Goal: Check status: Check status

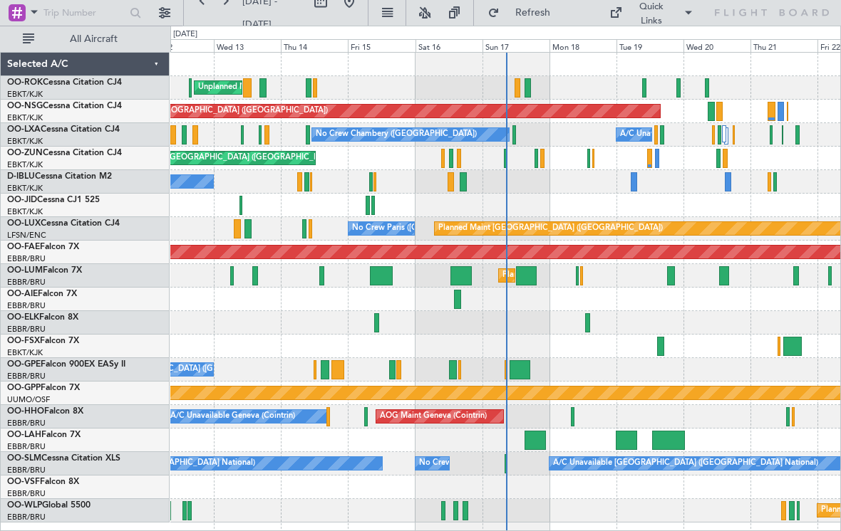
click at [505, 159] on div at bounding box center [506, 158] width 4 height 19
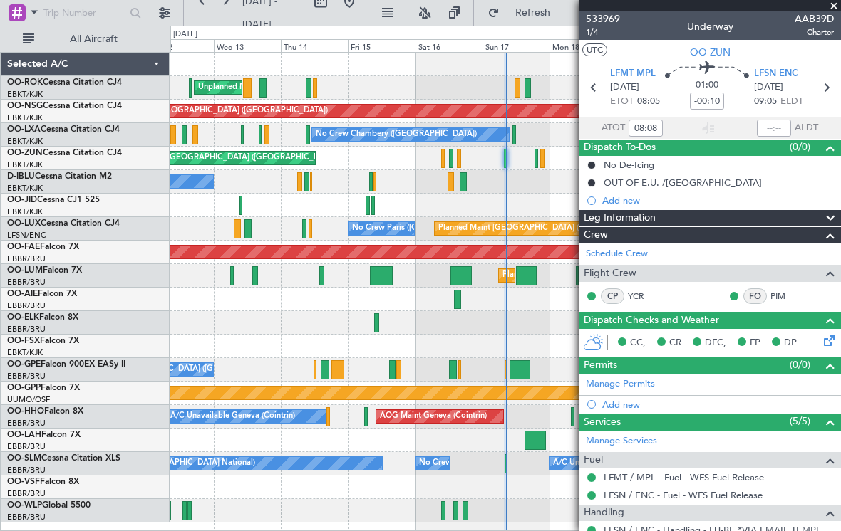
click at [833, 8] on span at bounding box center [833, 6] width 14 height 13
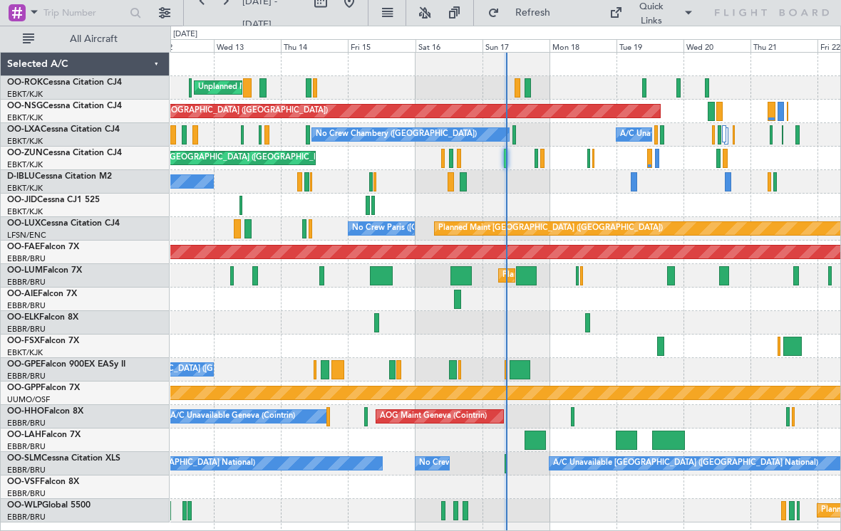
type input "0"
click at [440, 159] on div "Unplanned Maint [GEOGRAPHIC_DATA] ([GEOGRAPHIC_DATA])" at bounding box center [505, 159] width 670 height 24
click at [445, 159] on div at bounding box center [443, 158] width 4 height 19
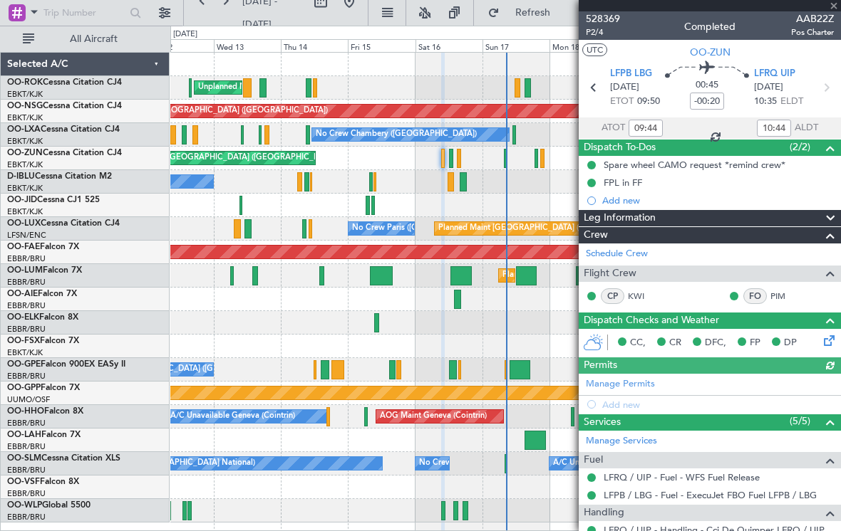
click at [836, 8] on div at bounding box center [710, 5] width 262 height 11
click at [836, 9] on span at bounding box center [833, 6] width 14 height 13
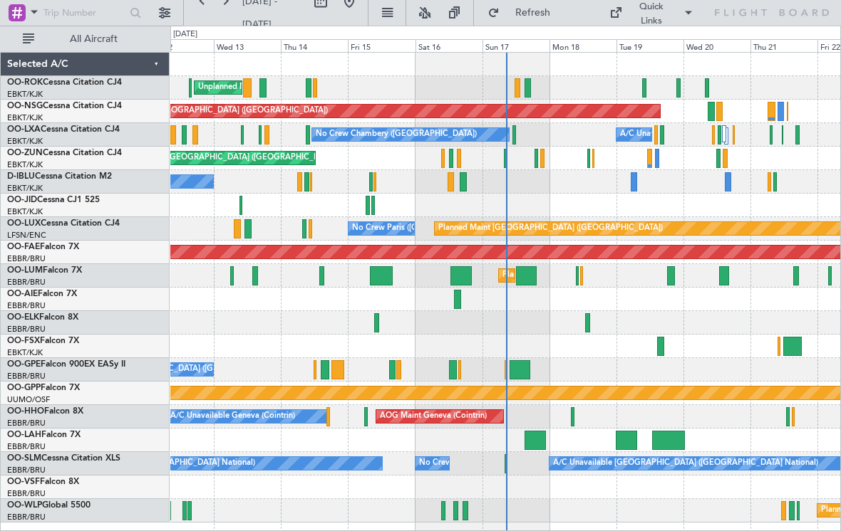
click at [455, 161] on div "Unplanned Maint [GEOGRAPHIC_DATA] ([GEOGRAPHIC_DATA])" at bounding box center [505, 159] width 670 height 24
click at [514, 137] on div at bounding box center [514, 134] width 4 height 19
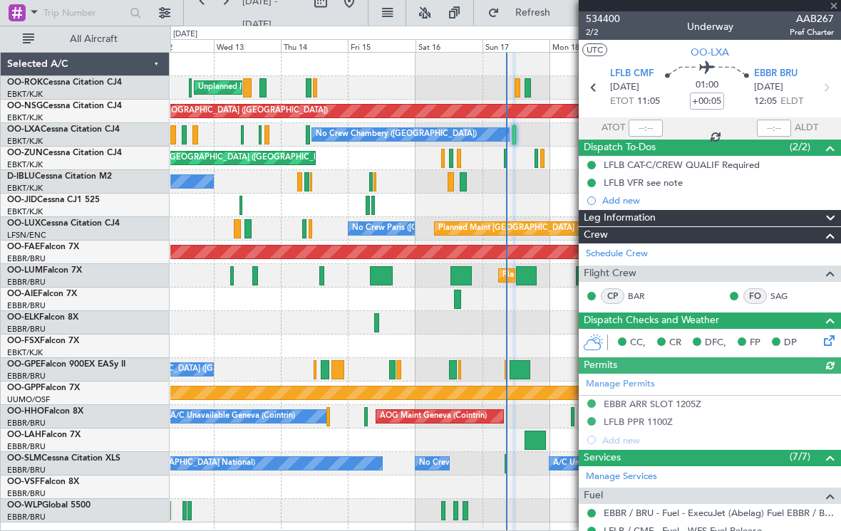
click at [834, 7] on div at bounding box center [710, 5] width 262 height 11
click at [832, 7] on span at bounding box center [833, 6] width 14 height 13
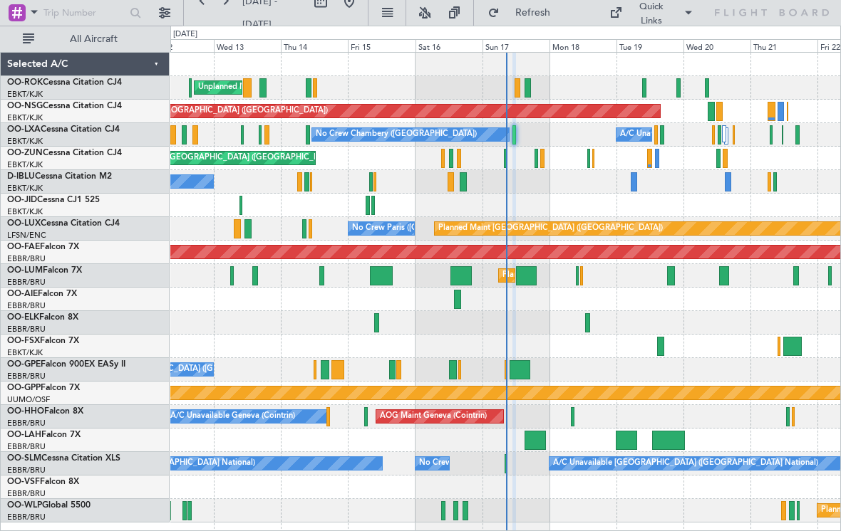
type input "0"
click at [529, 88] on div at bounding box center [527, 87] width 6 height 19
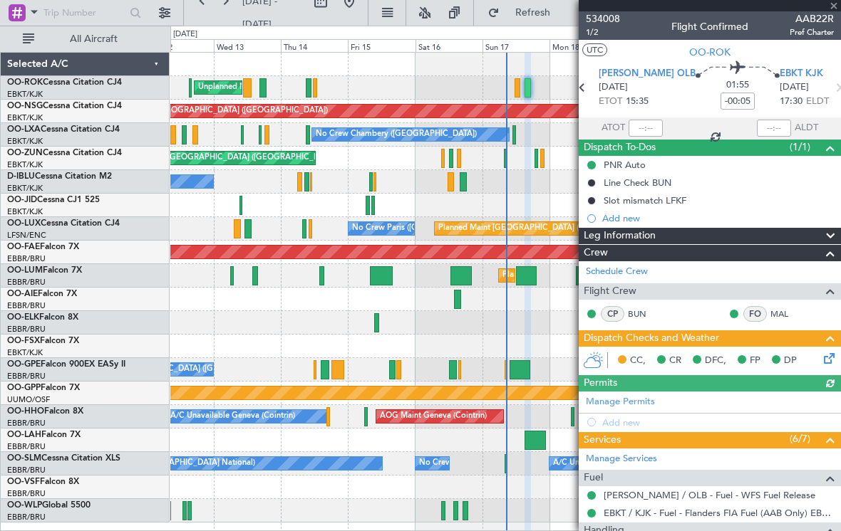
click at [834, 10] on div at bounding box center [710, 5] width 262 height 11
click at [833, 9] on span at bounding box center [833, 6] width 14 height 13
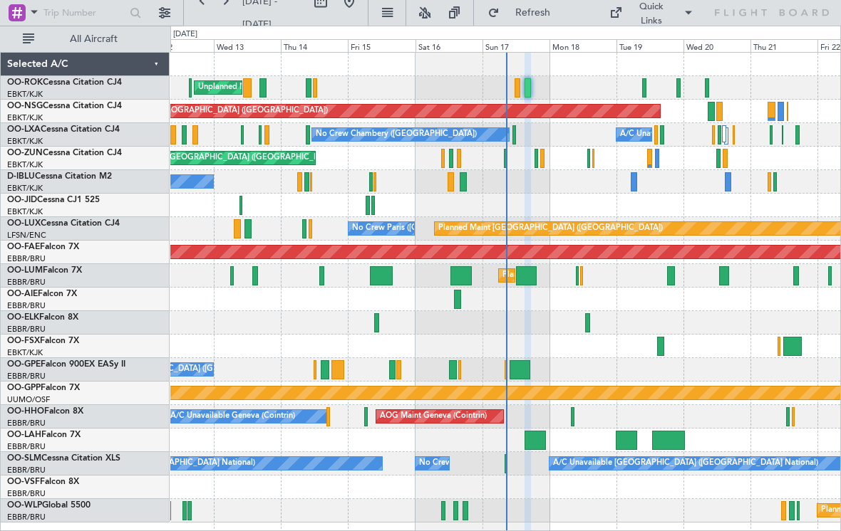
type input "0"
click at [306, 135] on div at bounding box center [308, 134] width 4 height 19
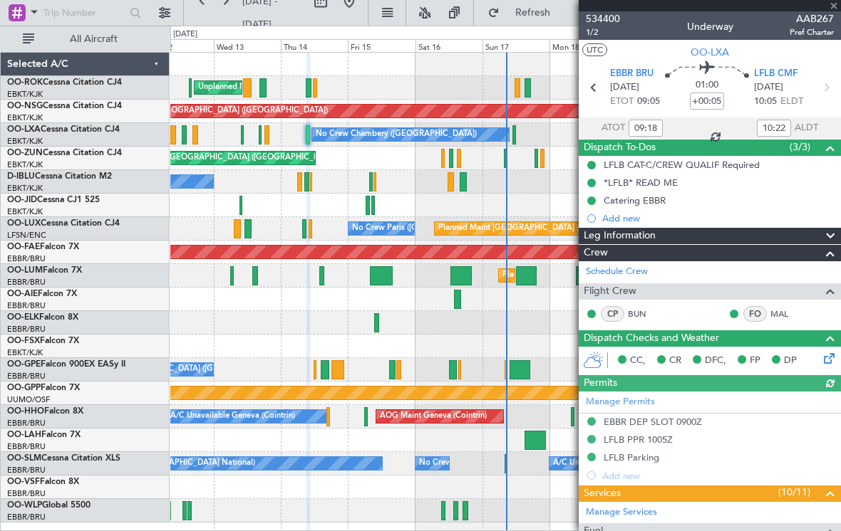
click at [839, 4] on div at bounding box center [710, 5] width 262 height 11
click at [833, 9] on span at bounding box center [833, 6] width 14 height 13
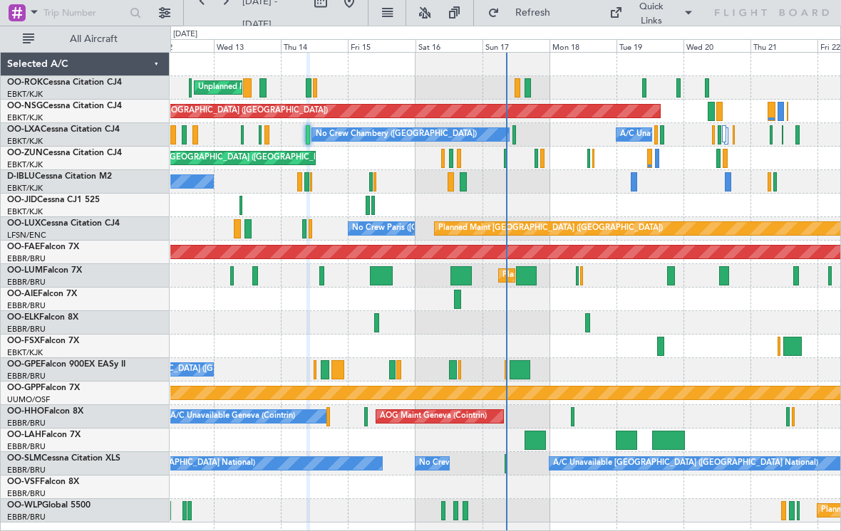
type input "0"
